Goal: Information Seeking & Learning: Learn about a topic

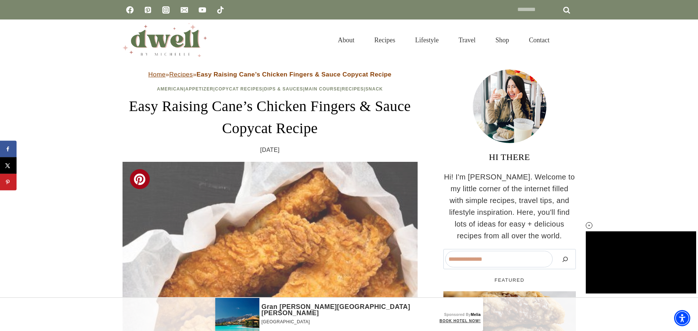
click at [141, 180] on span at bounding box center [140, 179] width 20 height 20
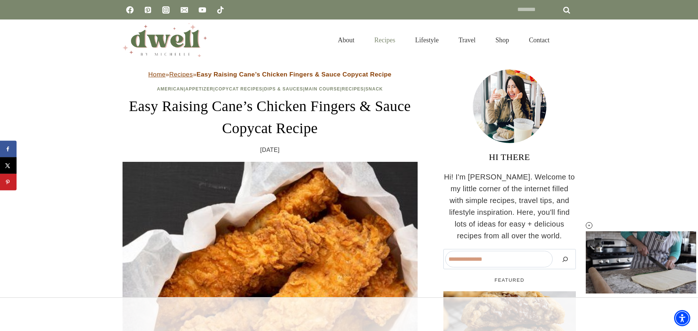
click at [376, 41] on link "Recipes" at bounding box center [384, 40] width 41 height 24
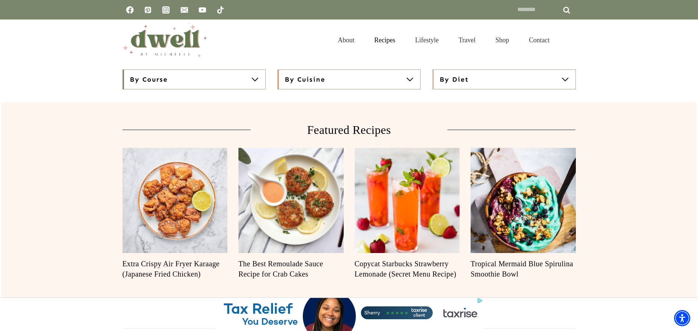
click at [180, 45] on img "DWELL by michelle" at bounding box center [165, 40] width 85 height 34
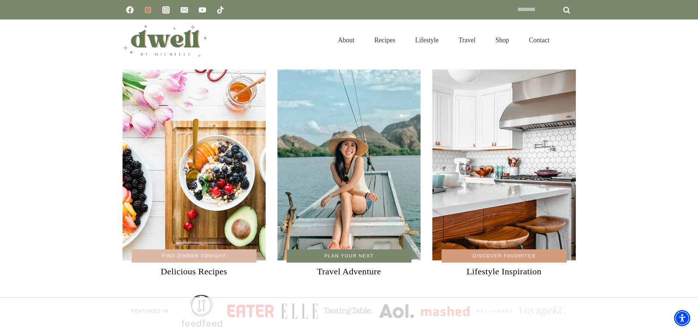
click at [148, 14] on link "Pinterest" at bounding box center [148, 10] width 15 height 15
click at [188, 257] on link at bounding box center [194, 174] width 143 height 209
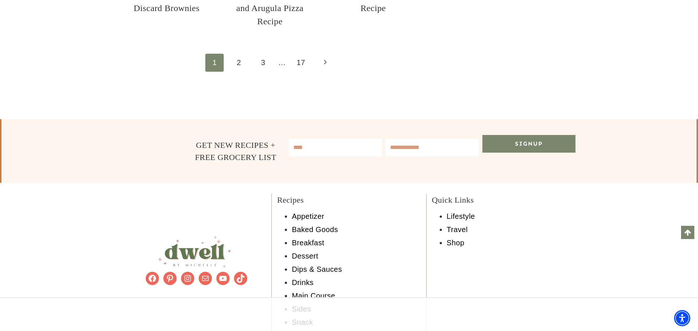
scroll to position [1104, 0]
